Goal: Information Seeking & Learning: Compare options

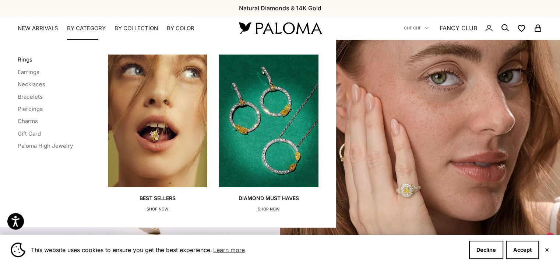
click at [27, 60] on link "Rings" at bounding box center [25, 59] width 15 height 7
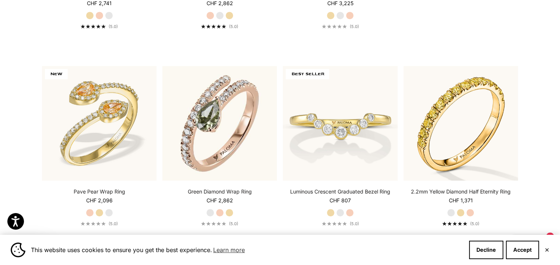
scroll to position [354, 0]
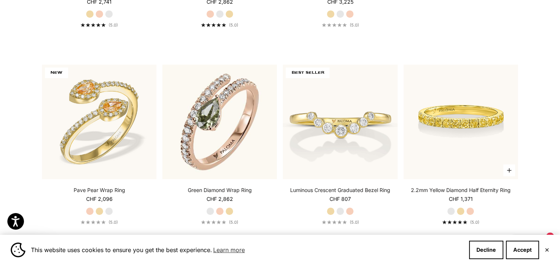
click at [461, 119] on img at bounding box center [461, 121] width 115 height 115
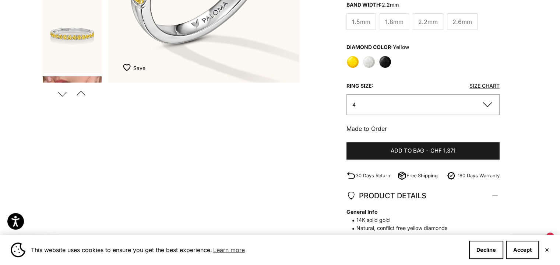
scroll to position [231, 0]
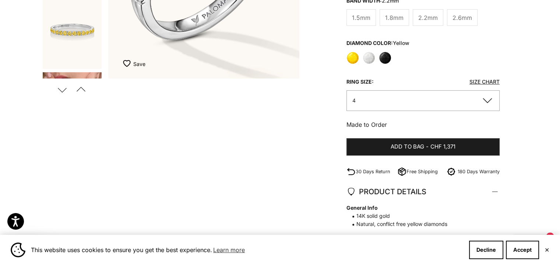
click at [478, 90] on button "4" at bounding box center [423, 100] width 153 height 20
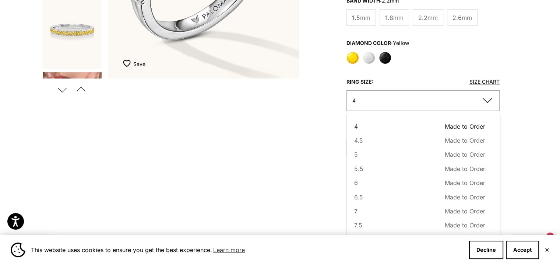
click at [478, 90] on button "4" at bounding box center [423, 100] width 153 height 20
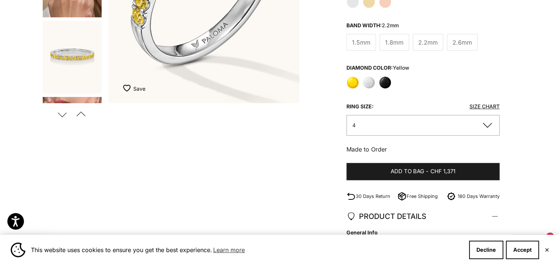
scroll to position [17, 0]
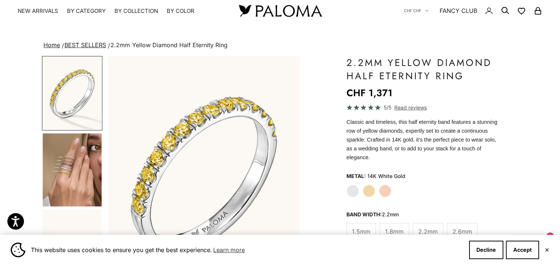
click at [71, 154] on img "Go to item 4" at bounding box center [72, 169] width 59 height 73
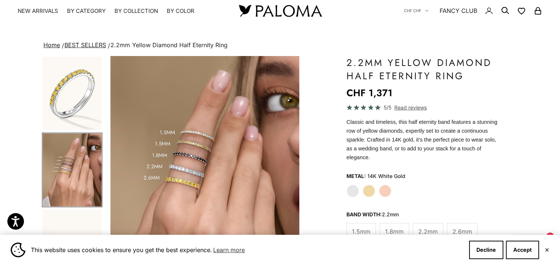
scroll to position [0, 200]
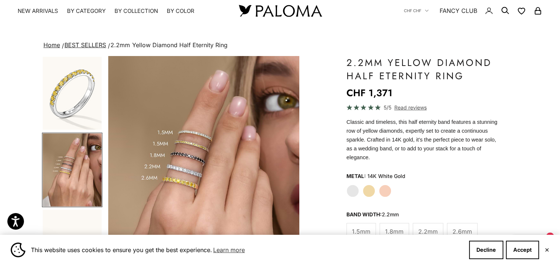
drag, startPoint x: 558, startPoint y: 28, endPoint x: 551, endPoint y: 40, distance: 13.5
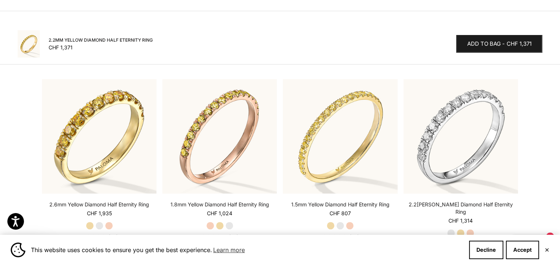
scroll to position [862, 0]
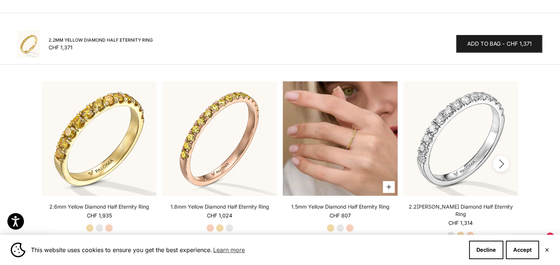
click at [363, 155] on img at bounding box center [340, 138] width 115 height 115
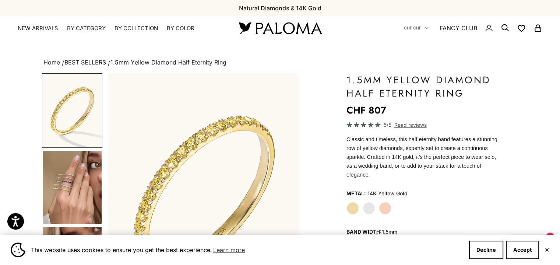
scroll to position [231, 0]
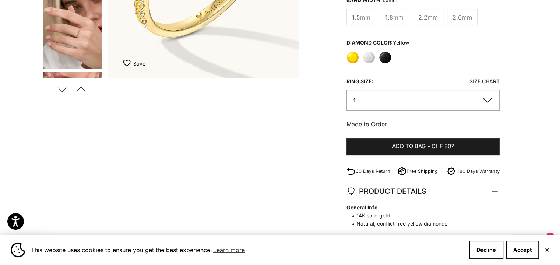
drag, startPoint x: 565, startPoint y: 53, endPoint x: 563, endPoint y: 70, distance: 16.7
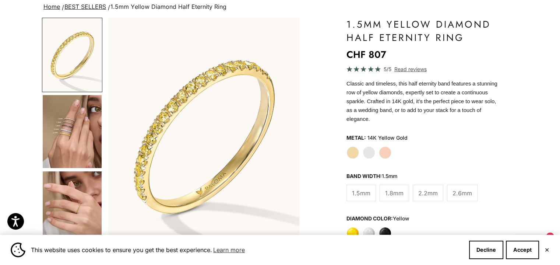
scroll to position [72, 0]
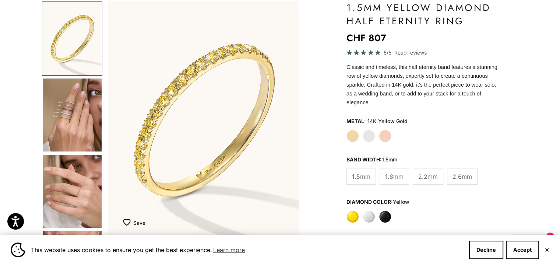
click at [369, 210] on label "White" at bounding box center [369, 216] width 13 height 13
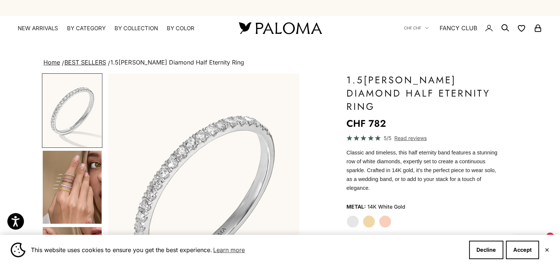
click at [384, 215] on label "Rose Gold" at bounding box center [385, 221] width 13 height 13
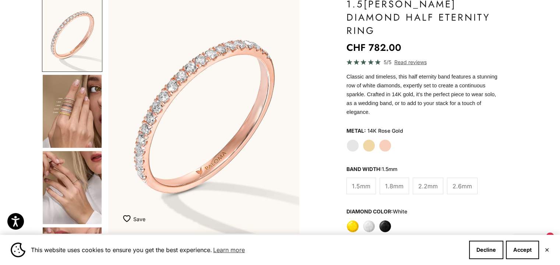
scroll to position [78, 0]
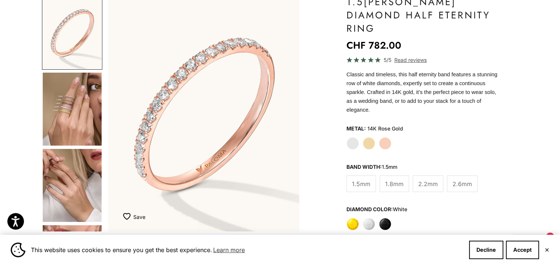
click at [367, 137] on label "Yellow Gold" at bounding box center [369, 143] width 13 height 13
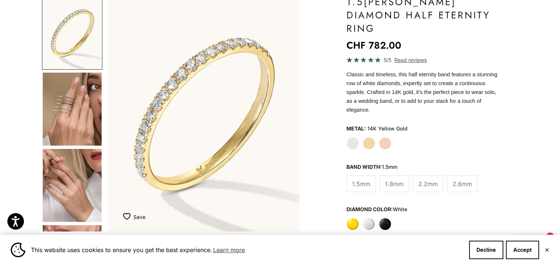
click at [356, 218] on label "Yellow" at bounding box center [353, 224] width 13 height 13
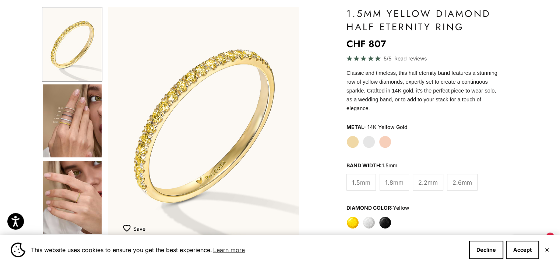
scroll to position [62, 0]
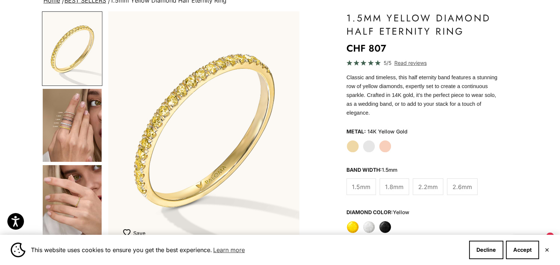
click at [385, 140] on label "Rose Gold" at bounding box center [385, 146] width 13 height 13
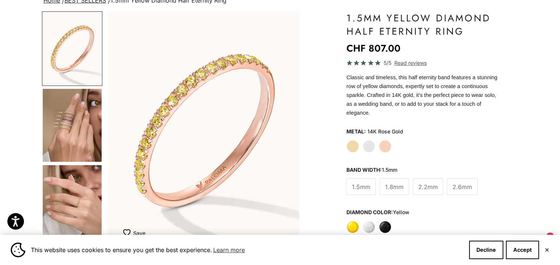
click at [370, 221] on label "White" at bounding box center [369, 227] width 13 height 13
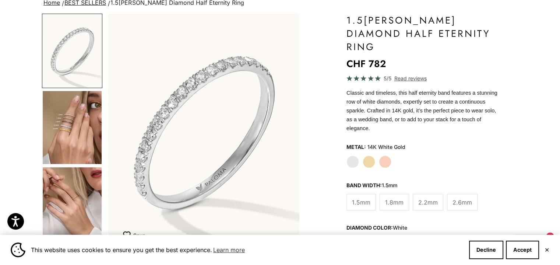
scroll to position [52, 0]
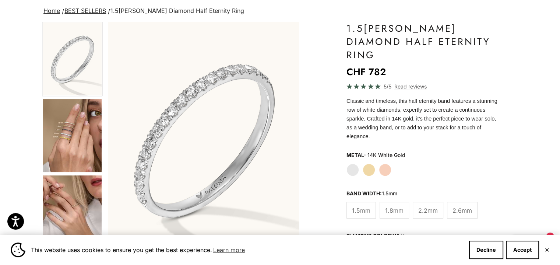
click at [386, 163] on label "Rose Gold" at bounding box center [385, 169] width 13 height 13
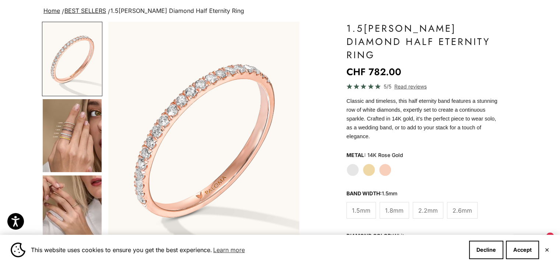
click at [74, 116] on img "Go to item 4" at bounding box center [72, 135] width 59 height 73
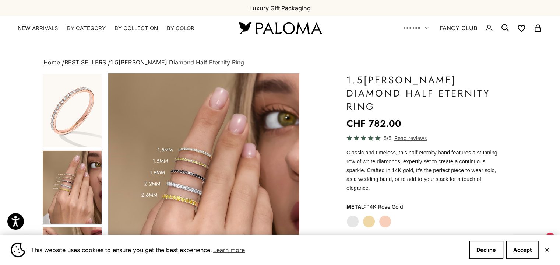
scroll to position [231, 0]
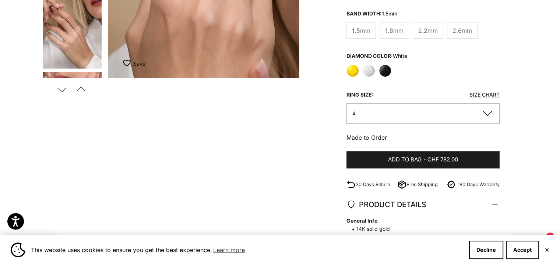
click at [99, 8] on img "Go to item 5" at bounding box center [72, 32] width 59 height 73
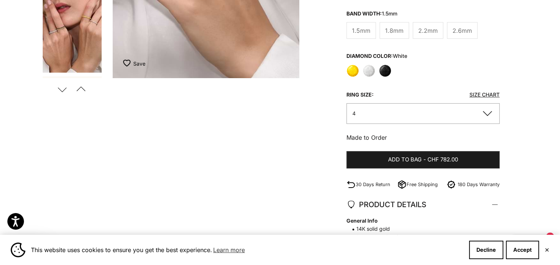
scroll to position [0, 400]
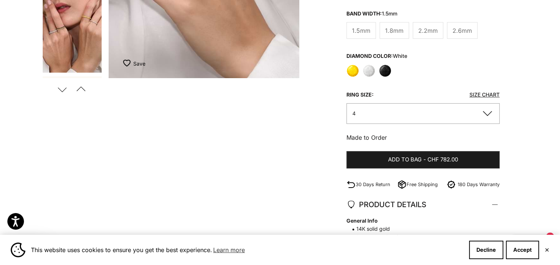
click at [76, 20] on img "Go to item 6" at bounding box center [72, 36] width 59 height 73
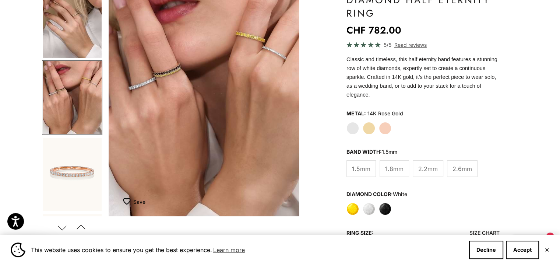
scroll to position [91, 0]
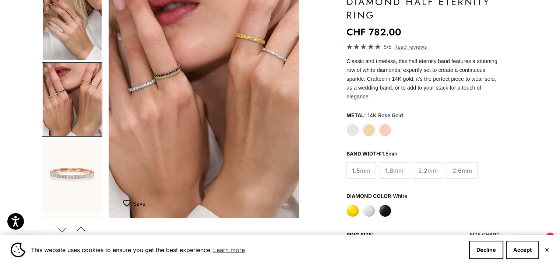
click at [82, 184] on img "Go to item 9" at bounding box center [72, 176] width 59 height 73
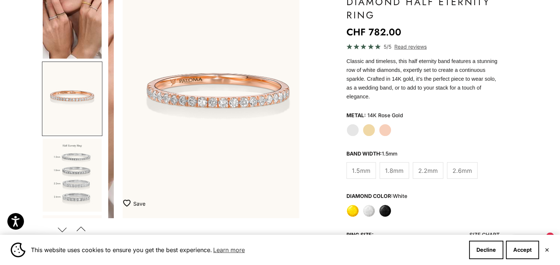
scroll to position [0, 800]
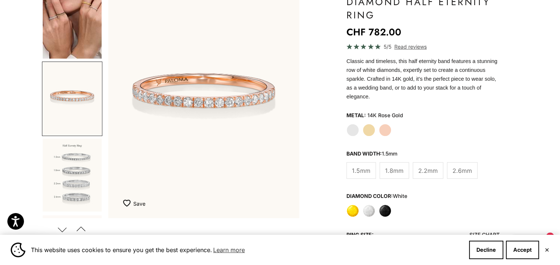
click at [81, 170] on img "Go to item 10" at bounding box center [72, 174] width 59 height 73
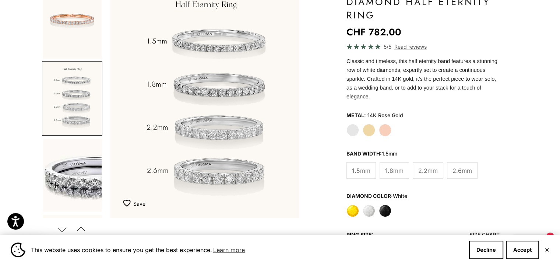
scroll to position [0, 0]
